Goal: Complete application form

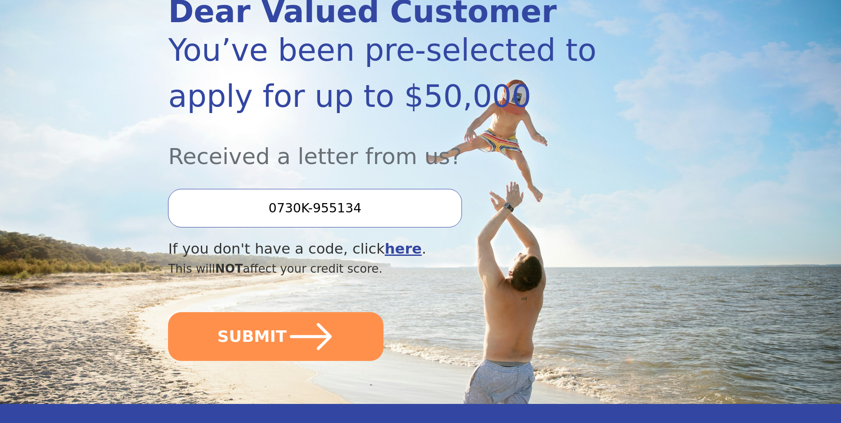
scroll to position [133, 0]
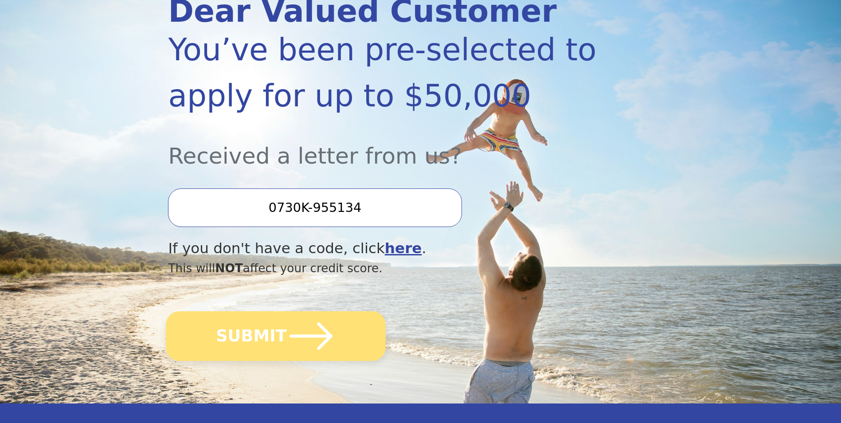
click at [246, 330] on button "SUBMIT" at bounding box center [276, 336] width 220 height 50
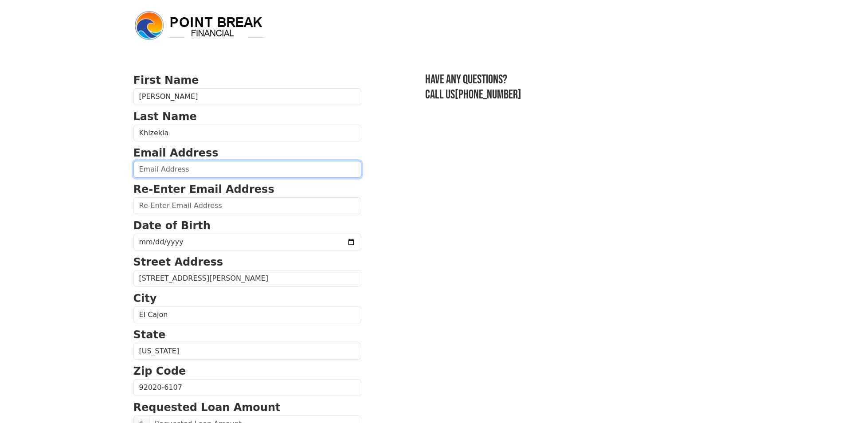
click at [275, 176] on input "email" at bounding box center [247, 169] width 228 height 17
type input "[EMAIL_ADDRESS][DOMAIN_NAME]"
type input "[PHONE_NUMBER]"
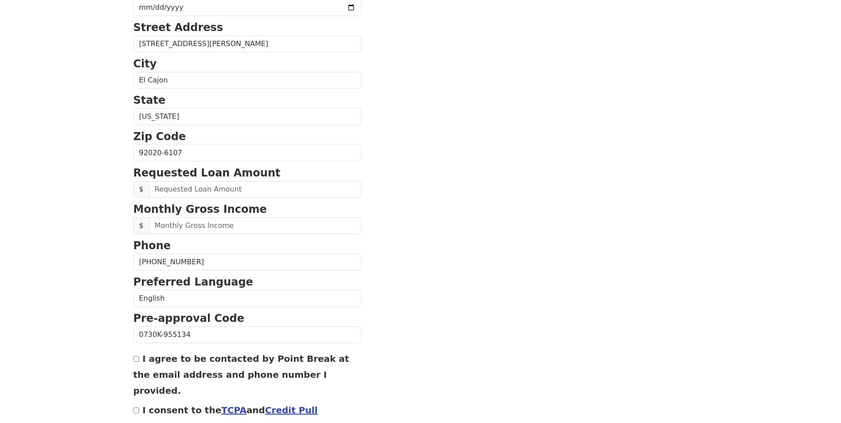
scroll to position [283, 0]
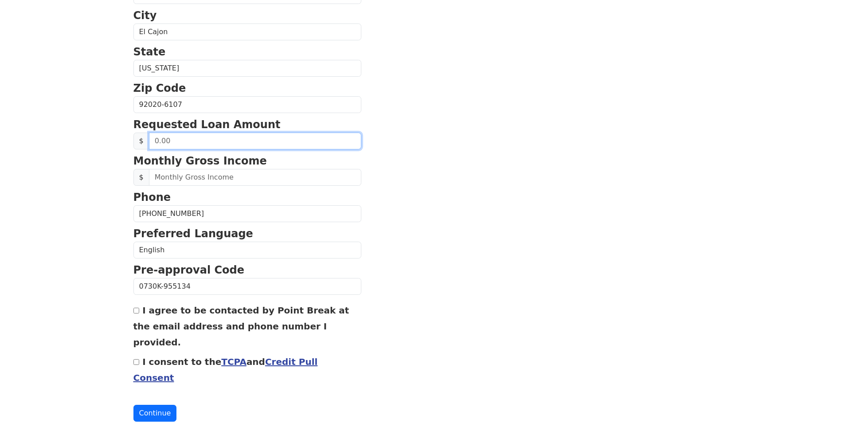
click at [268, 137] on input "text" at bounding box center [255, 141] width 212 height 17
type input "60,000.00"
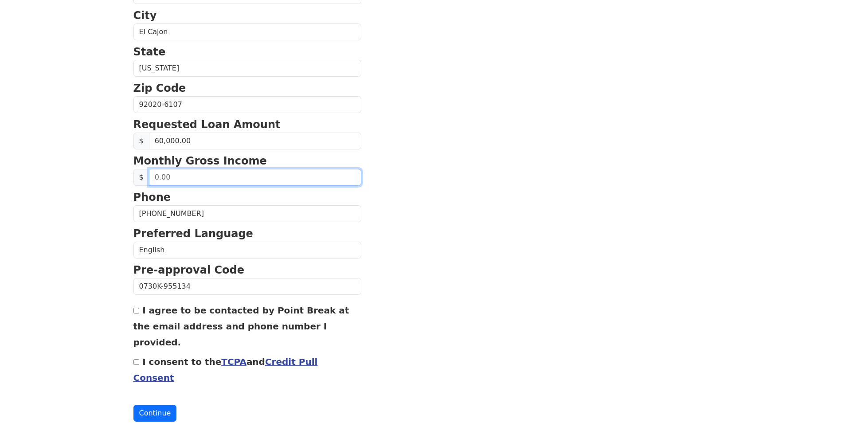
click at [287, 177] on input "text" at bounding box center [255, 177] width 212 height 17
type input "10,000.00"
click at [140, 313] on div "I agree to be contacted by Point Break at the email address and phone number I …" at bounding box center [247, 326] width 228 height 48
click at [280, 356] on link "Credit Pull Consent" at bounding box center [225, 369] width 184 height 27
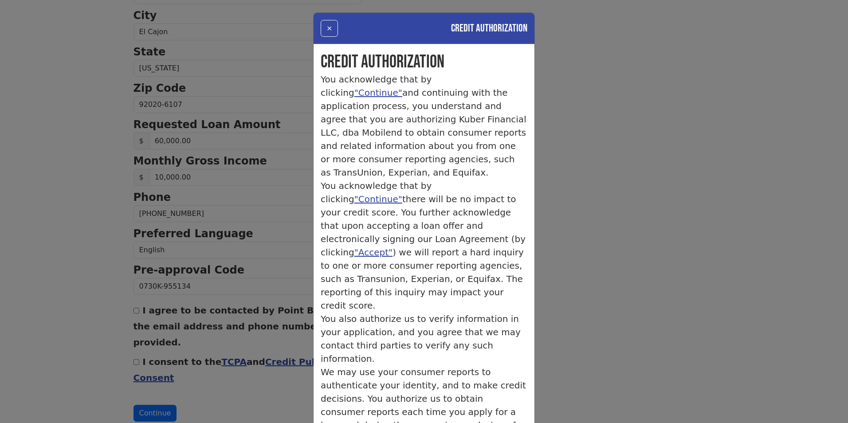
click at [477, 10] on div "× Credit Authorization Credit Authorization You acknowledge that by clicking "C…" at bounding box center [424, 211] width 848 height 423
